Goal: Information Seeking & Learning: Compare options

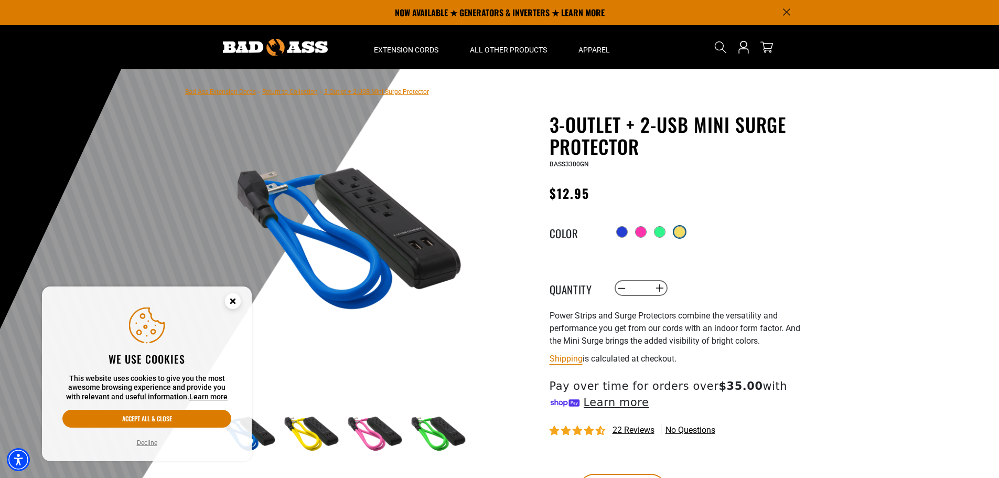
click at [684, 230] on div at bounding box center [679, 232] width 10 height 10
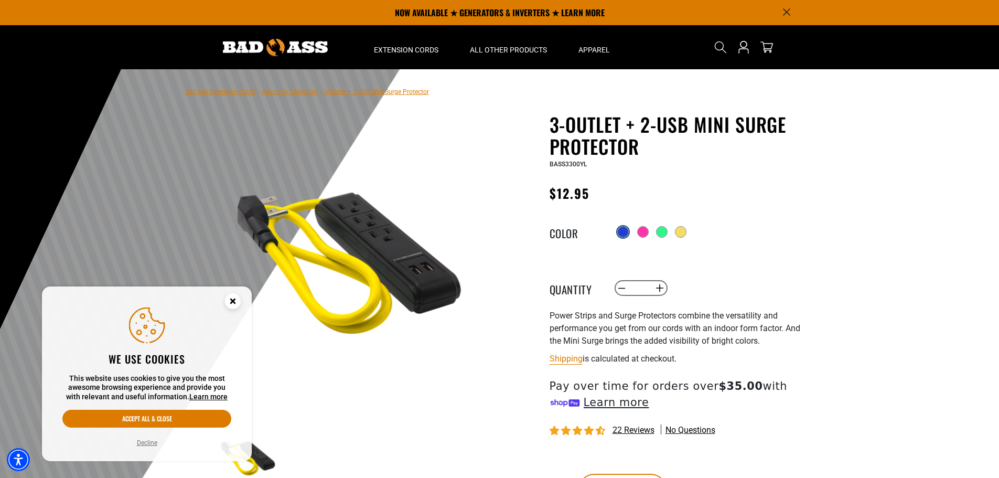
click at [620, 231] on div at bounding box center [623, 232] width 10 height 10
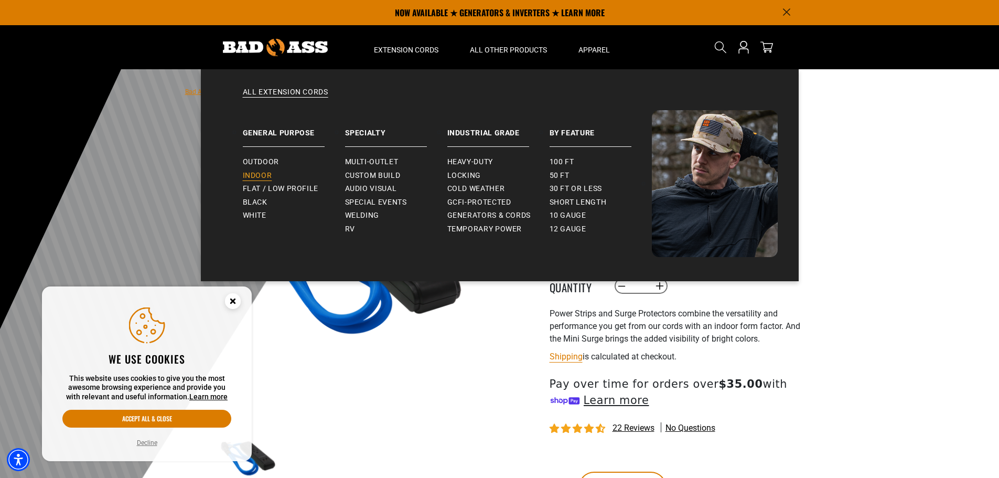
click at [251, 175] on span "Indoor" at bounding box center [257, 175] width 29 height 9
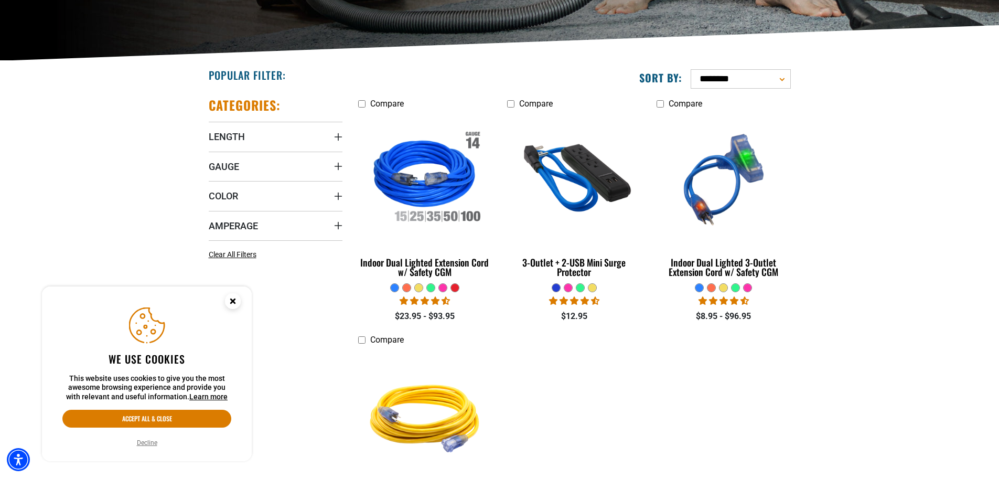
scroll to position [210, 0]
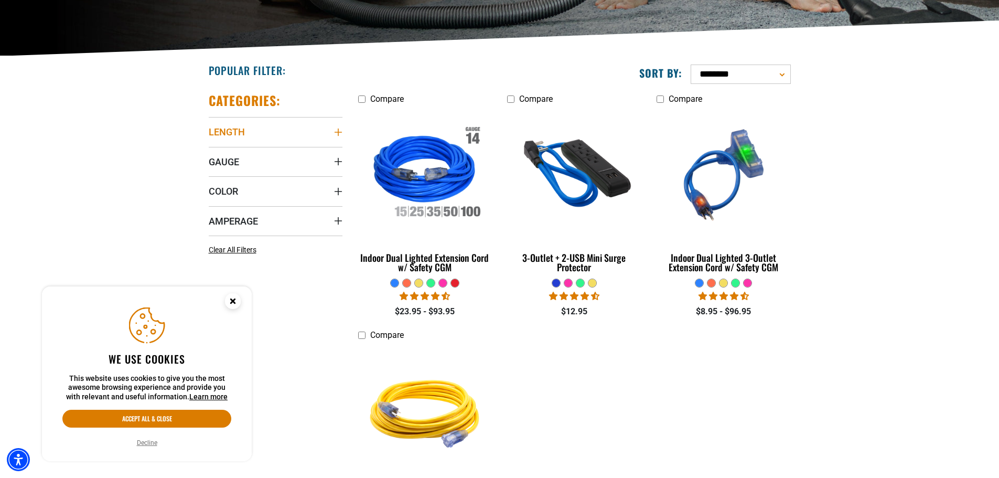
click at [338, 133] on icon "Length" at bounding box center [338, 132] width 8 height 8
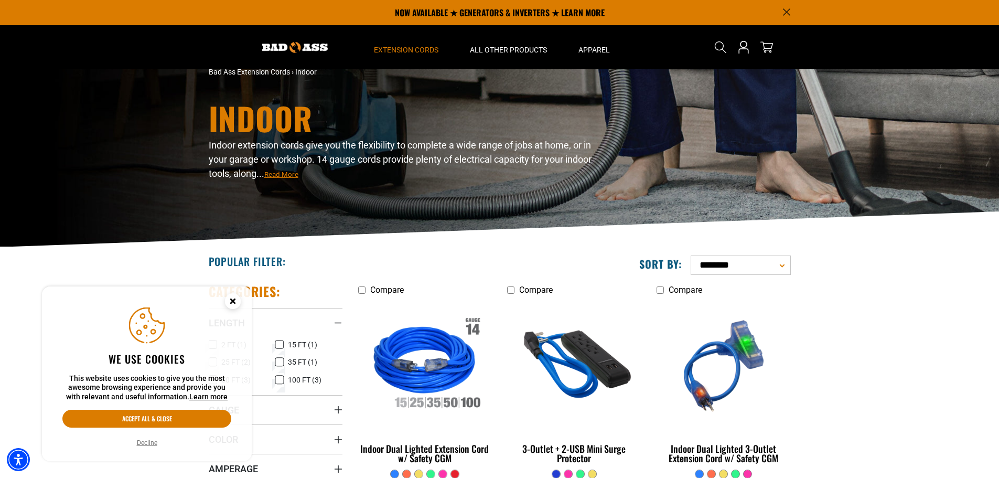
scroll to position [0, 0]
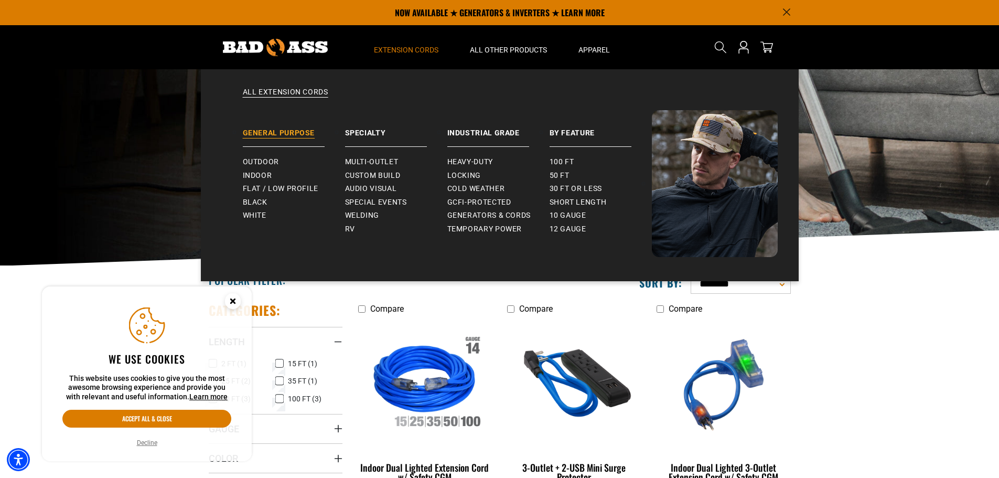
click at [293, 131] on link "General Purpose" at bounding box center [294, 128] width 102 height 37
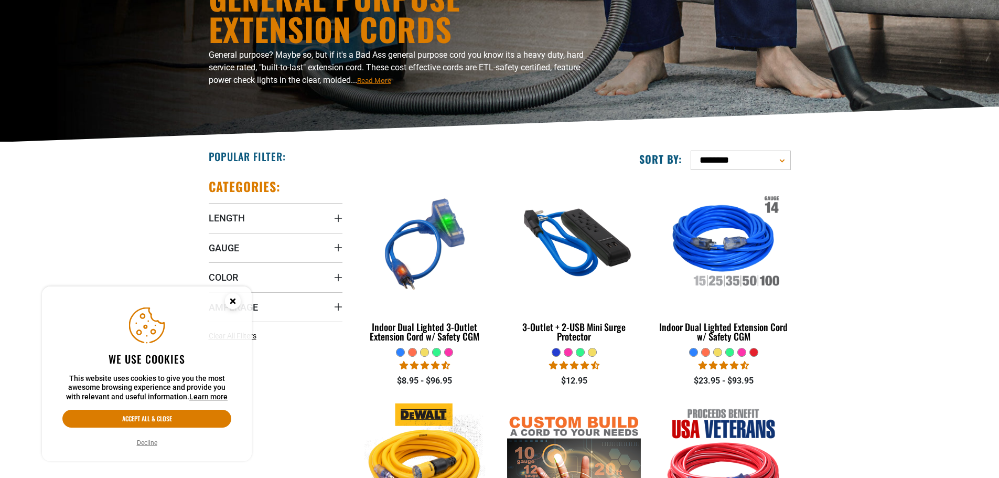
scroll to position [157, 0]
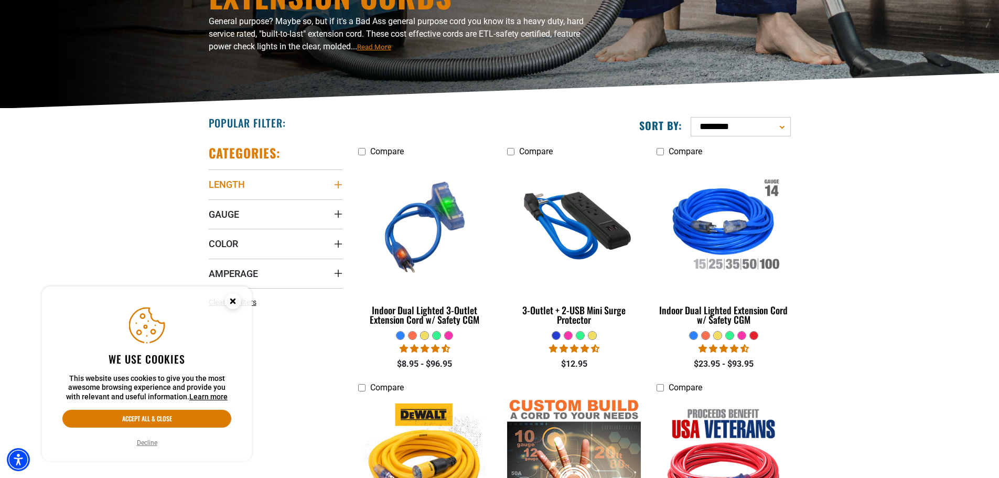
click at [339, 183] on icon "Length" at bounding box center [338, 184] width 8 height 8
